Goal: Task Accomplishment & Management: Manage account settings

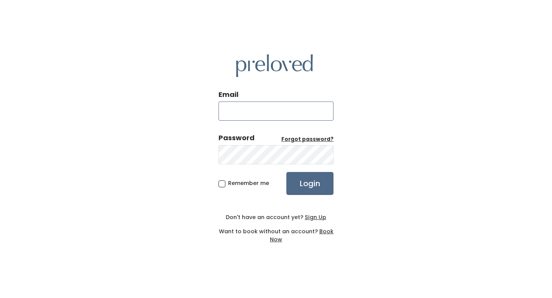
type input "[EMAIL_ADDRESS][PERSON_NAME][DOMAIN_NAME]"
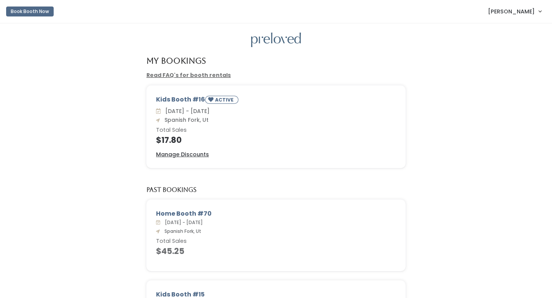
click at [512, 9] on span "[PERSON_NAME]" at bounding box center [511, 11] width 47 height 8
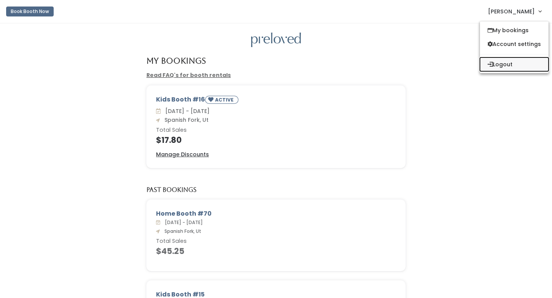
click at [489, 65] on icon "submit" at bounding box center [489, 63] width 5 height 5
